Goal: Task Accomplishment & Management: Manage account settings

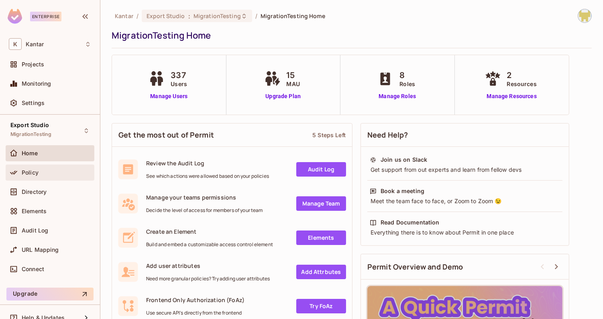
click at [61, 176] on div "Policy" at bounding box center [50, 173] width 82 height 10
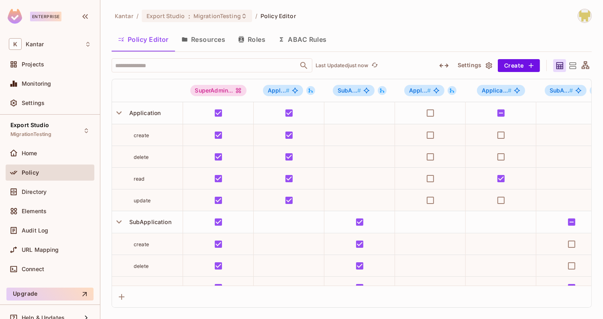
click at [208, 37] on button "Resources" at bounding box center [203, 39] width 57 height 20
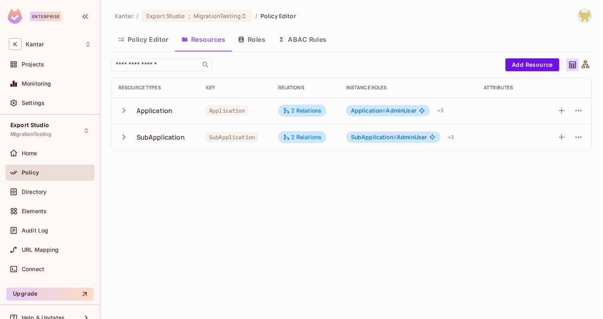
click at [243, 43] on button "Roles" at bounding box center [252, 39] width 40 height 20
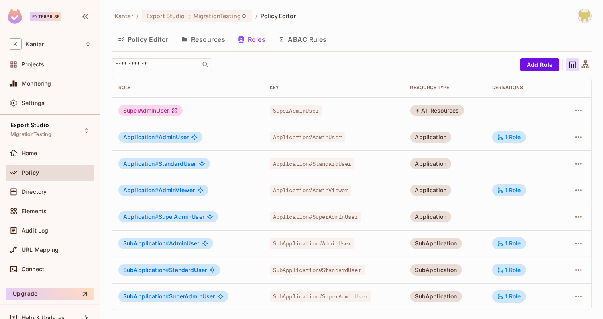
click at [152, 31] on button "Policy Editor" at bounding box center [143, 39] width 63 height 20
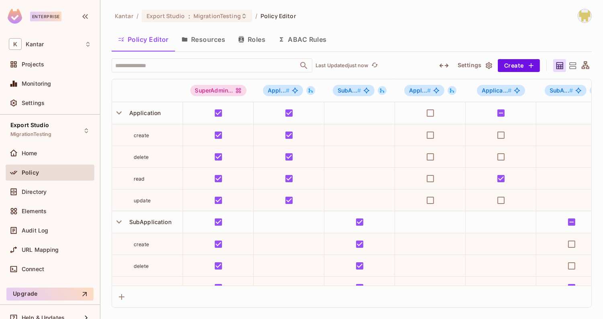
click at [441, 65] on icon "button" at bounding box center [443, 65] width 9 height 4
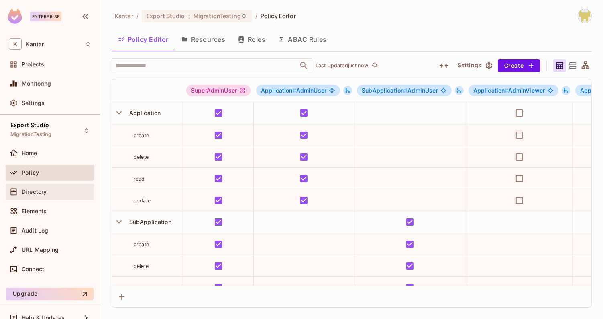
click at [67, 192] on div "Directory" at bounding box center [56, 191] width 69 height 6
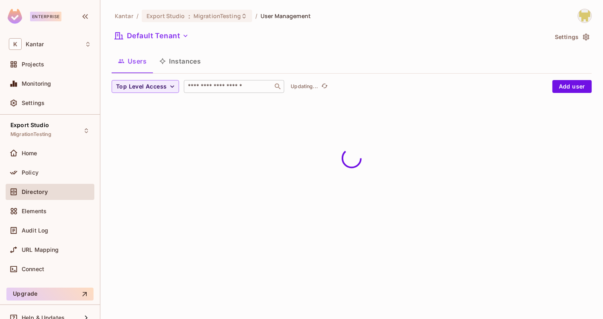
click at [216, 86] on input "text" at bounding box center [228, 86] width 84 height 8
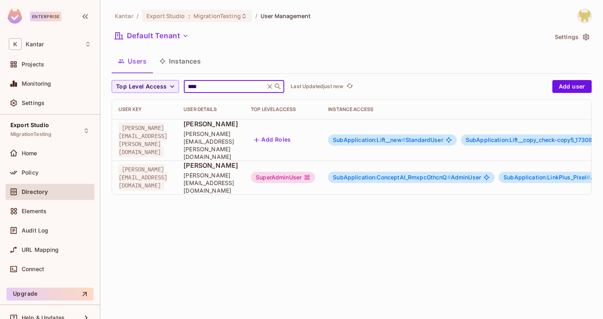
click at [300, 22] on ol "Kantar / Export Studio : MigrationTesting / User Management" at bounding box center [213, 16] width 196 height 12
click at [229, 88] on input "****" at bounding box center [224, 86] width 76 height 8
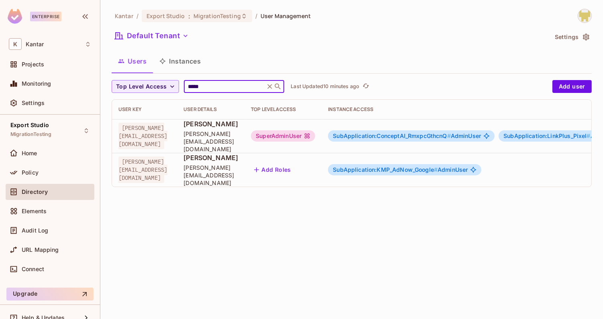
type input "*****"
click at [254, 56] on div "Users Instances" at bounding box center [352, 61] width 480 height 20
click at [315, 134] on div "SuperAdminUser" at bounding box center [283, 135] width 64 height 11
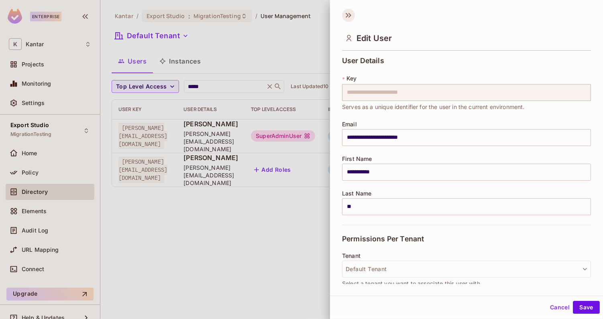
click at [348, 20] on icon at bounding box center [348, 15] width 13 height 13
